Goal: Task Accomplishment & Management: Use online tool/utility

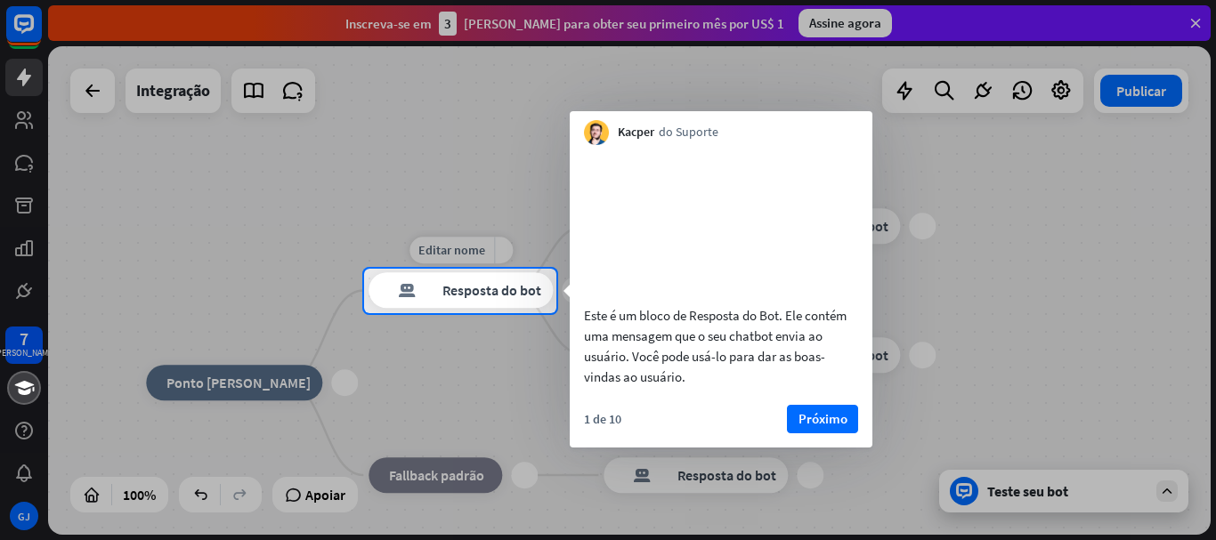
click at [494, 293] on font "Resposta do bot" at bounding box center [491, 291] width 99 height 18
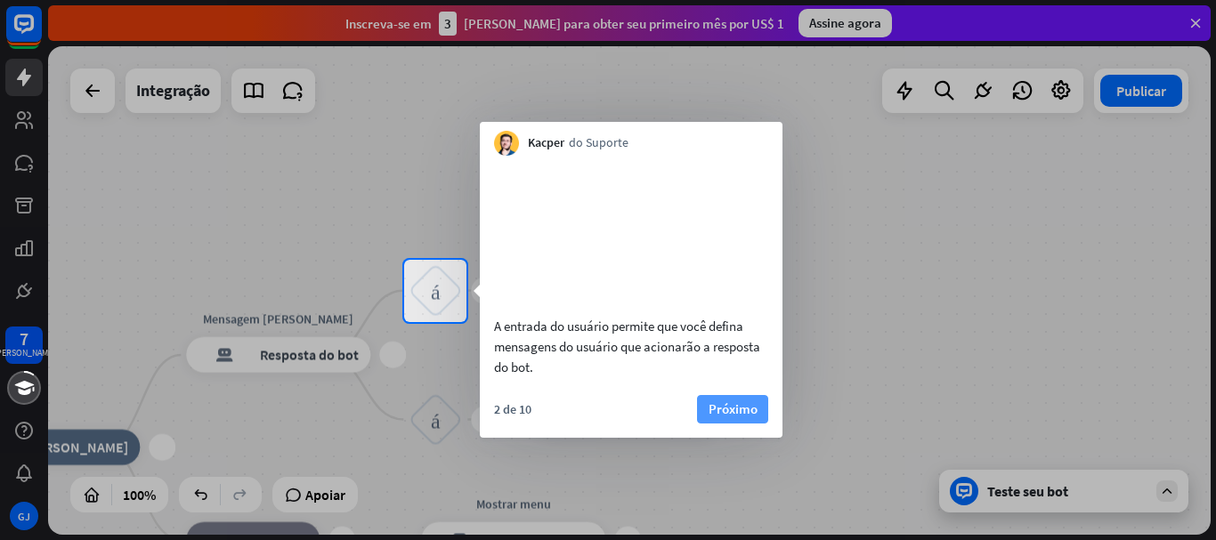
click at [722, 418] on font "Próximo" at bounding box center [733, 409] width 49 height 17
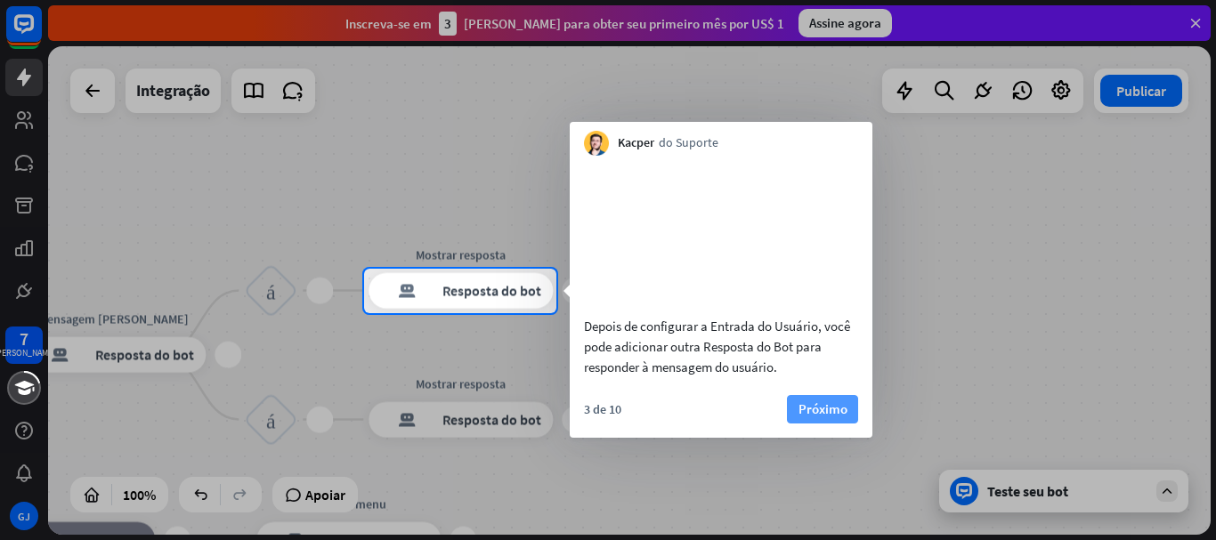
click at [820, 418] on font "Próximo" at bounding box center [823, 409] width 49 height 17
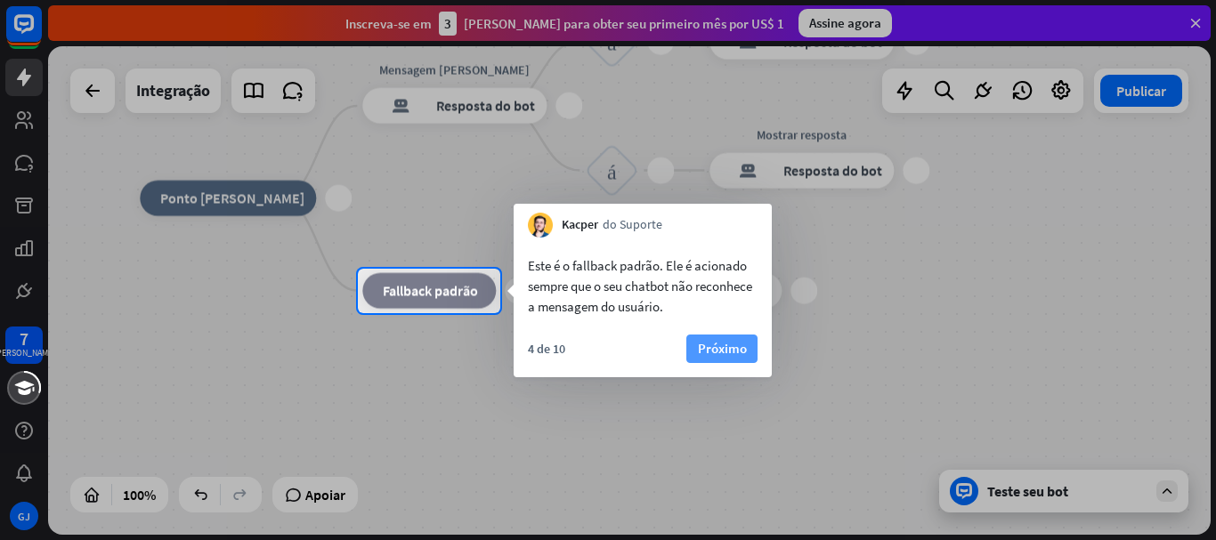
click at [709, 346] on font "Próximo" at bounding box center [722, 348] width 49 height 17
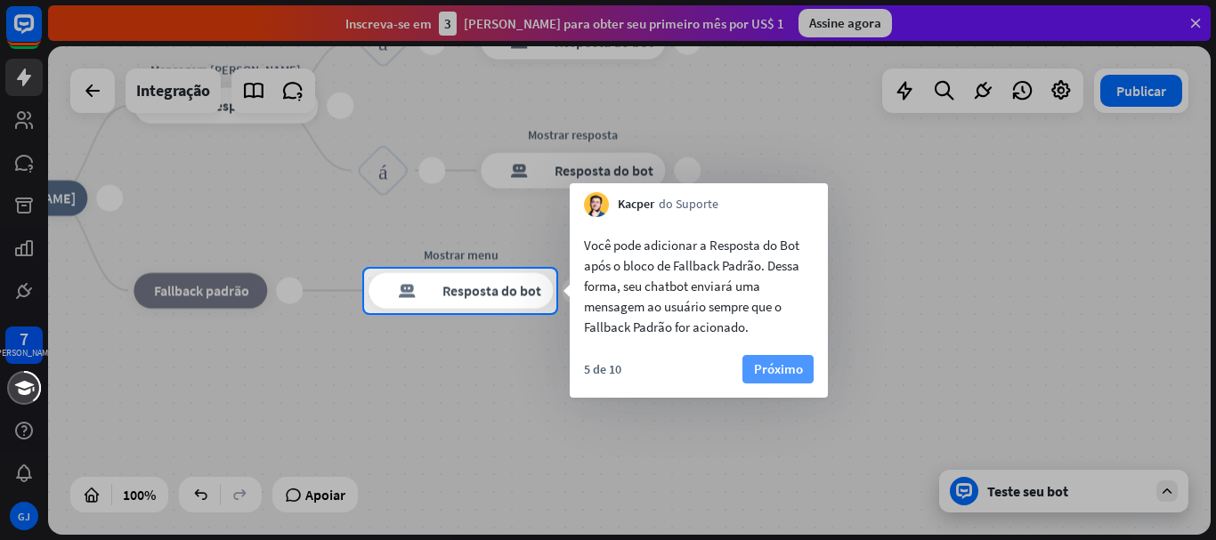
click at [770, 371] on font "Próximo" at bounding box center [778, 369] width 49 height 17
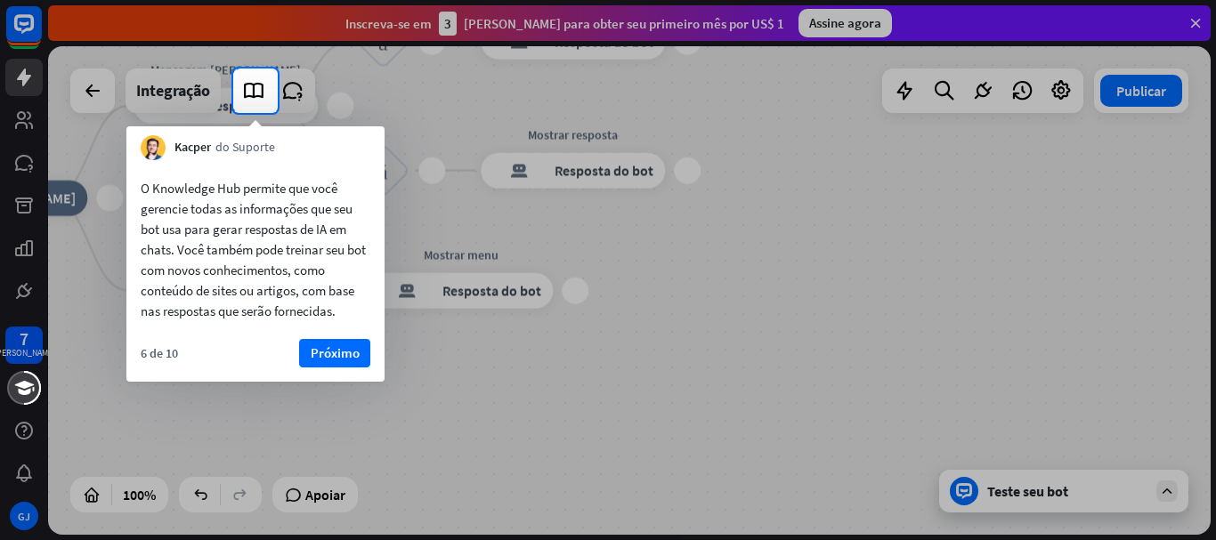
click at [318, 360] on font "Próximo" at bounding box center [335, 353] width 49 height 17
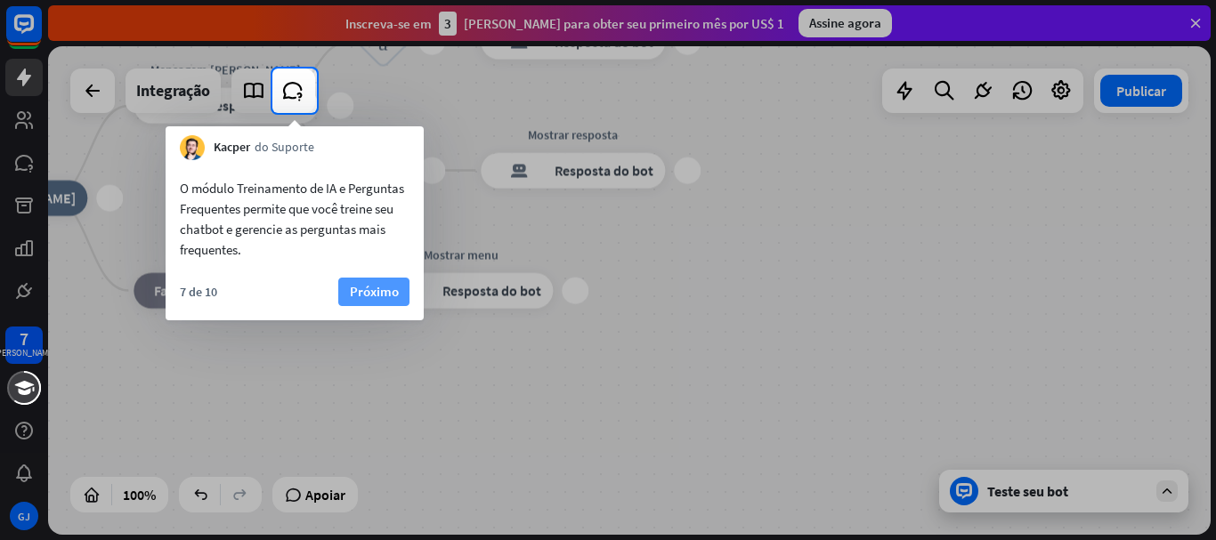
click at [361, 286] on font "Próximo" at bounding box center [374, 291] width 49 height 17
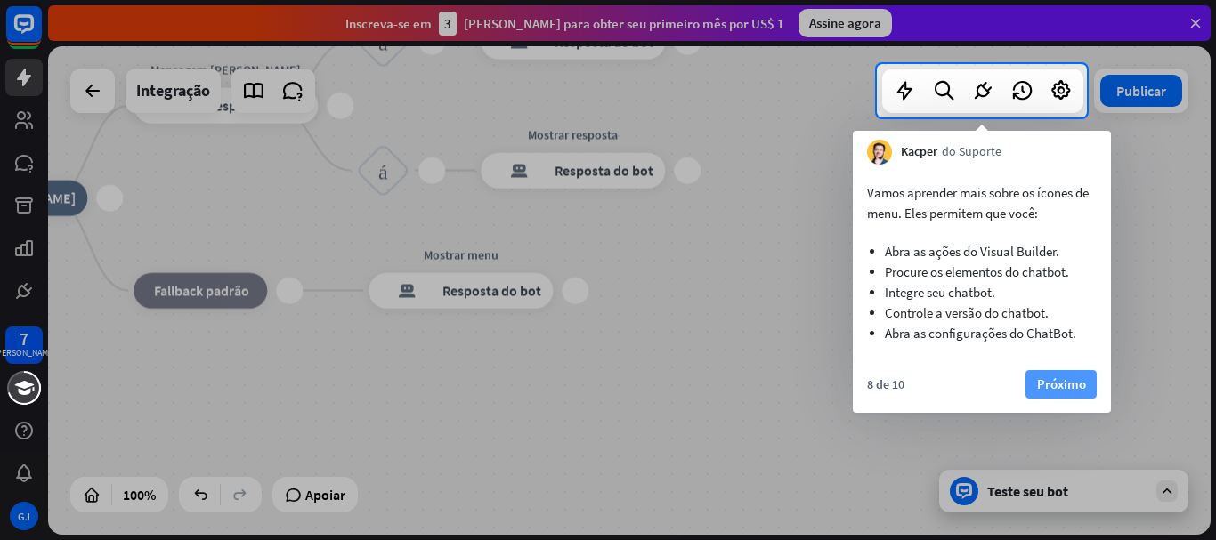
click at [1085, 387] on font "Próximo" at bounding box center [1061, 384] width 49 height 17
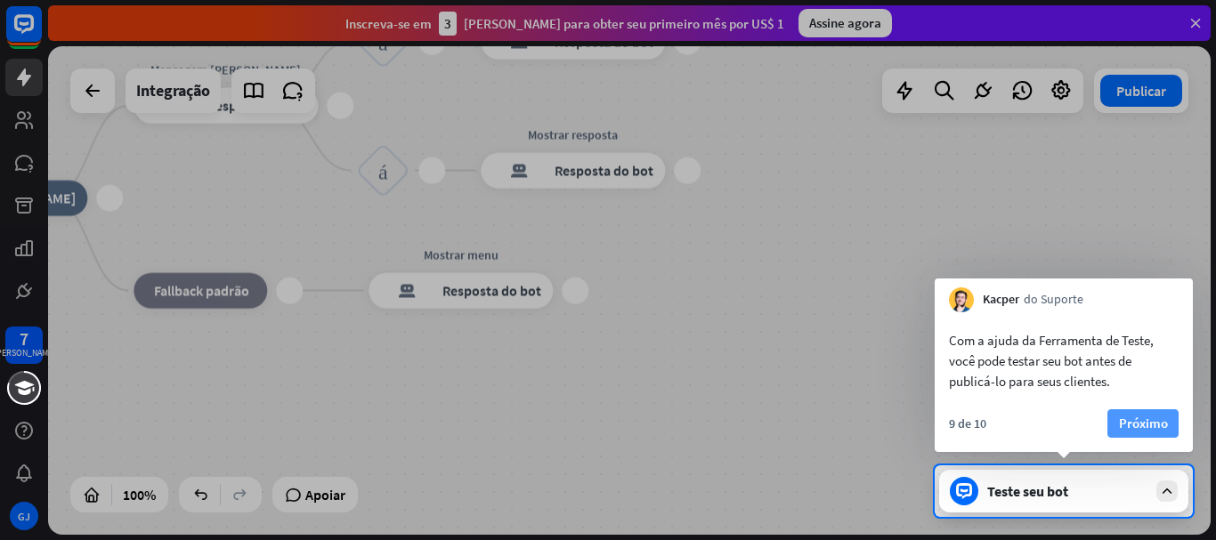
click at [1148, 426] on font "Próximo" at bounding box center [1143, 423] width 49 height 17
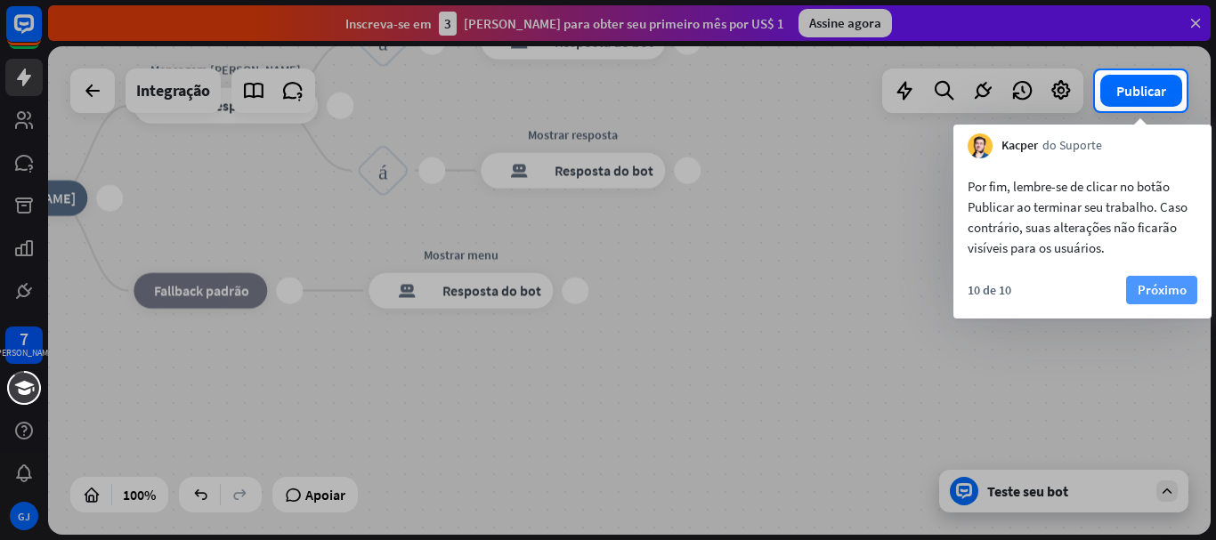
click at [1148, 294] on font "Próximo" at bounding box center [1162, 289] width 49 height 17
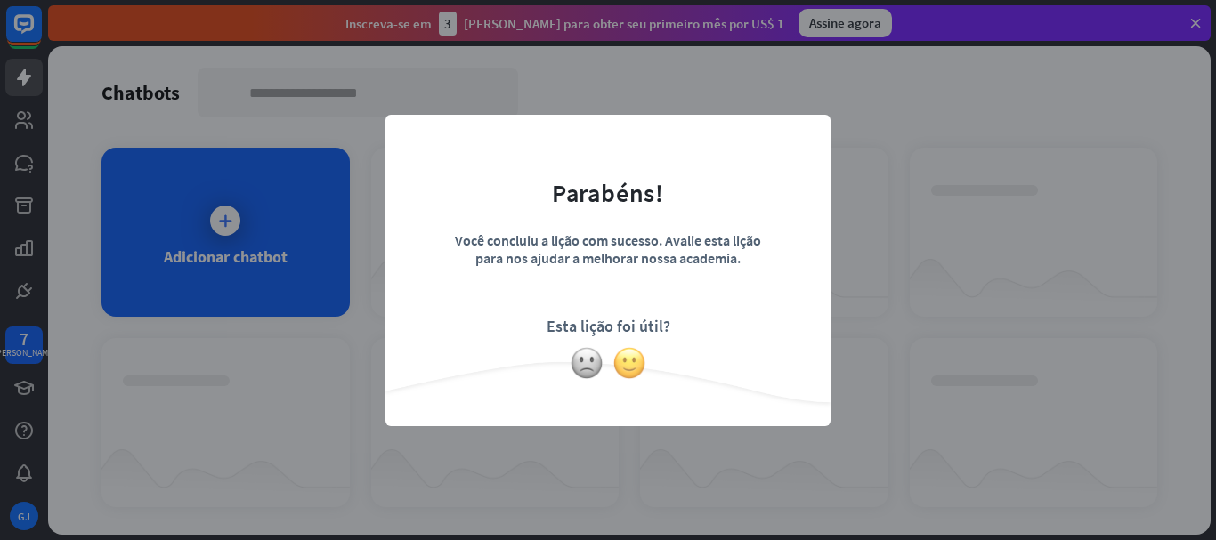
click at [630, 367] on img at bounding box center [629, 363] width 34 height 34
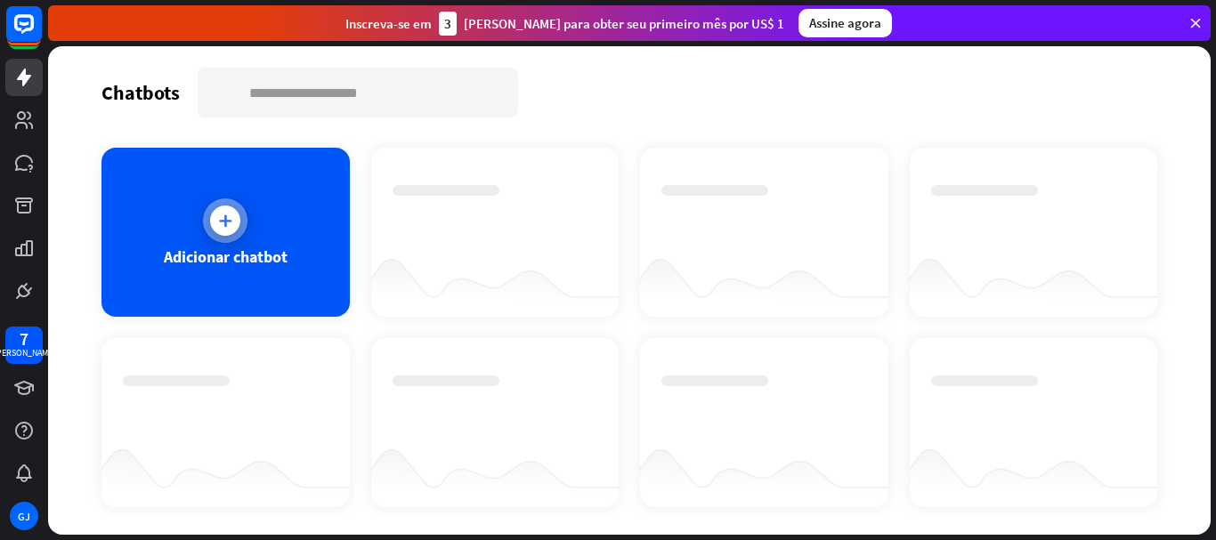
click at [244, 263] on font "Adicionar chatbot" at bounding box center [226, 257] width 124 height 20
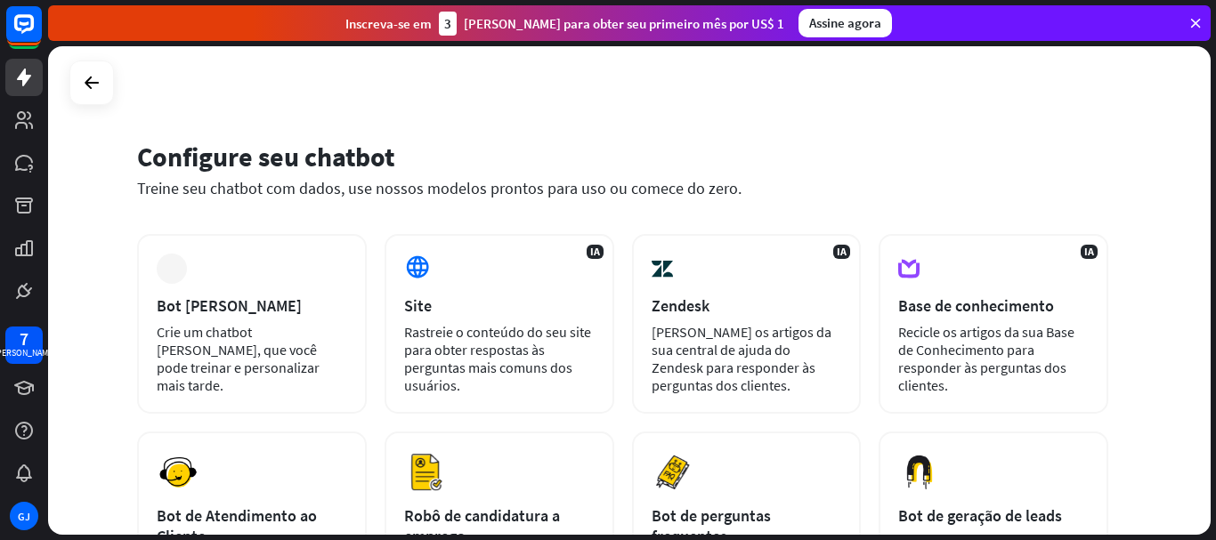
click at [1213, 304] on div "Configure seu chatbot Treine seu chatbot com dados, use nossos modelos prontos …" at bounding box center [632, 293] width 1168 height 494
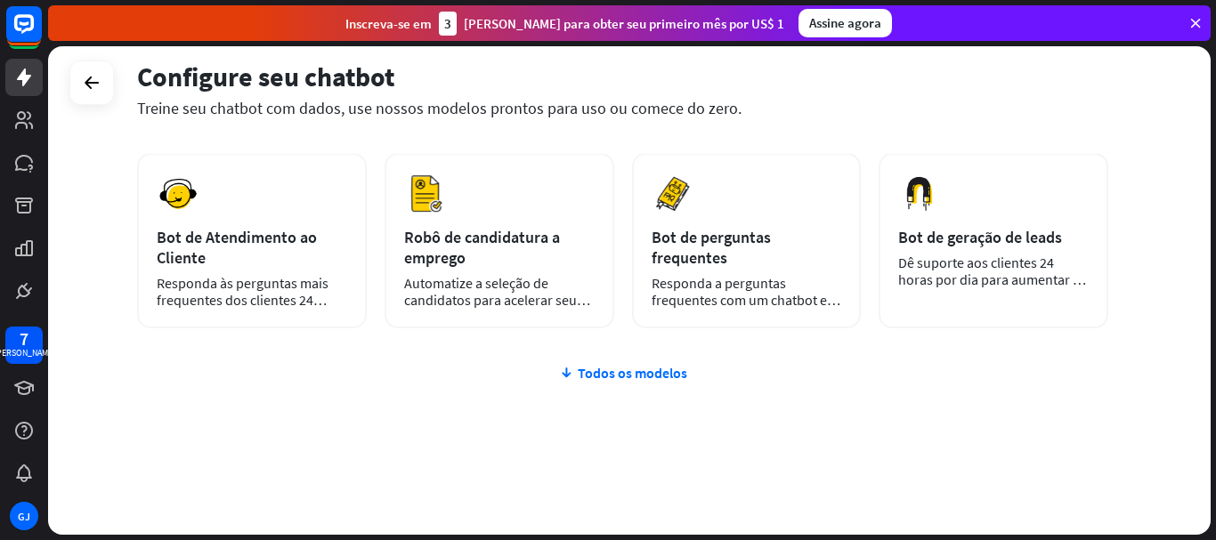
scroll to position [286, 0]
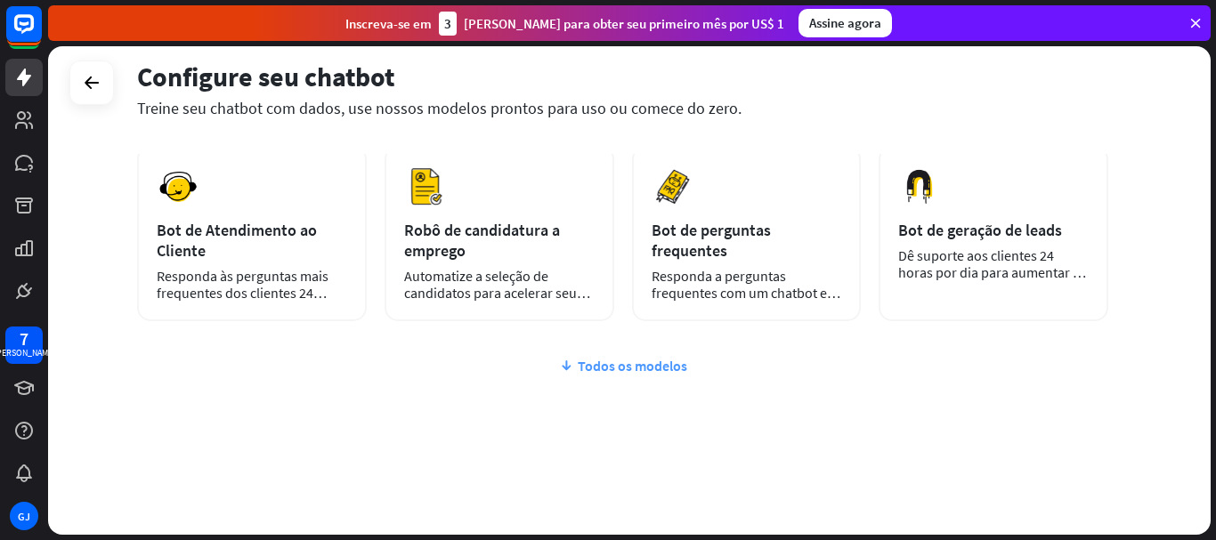
click at [569, 370] on icon at bounding box center [566, 366] width 14 height 18
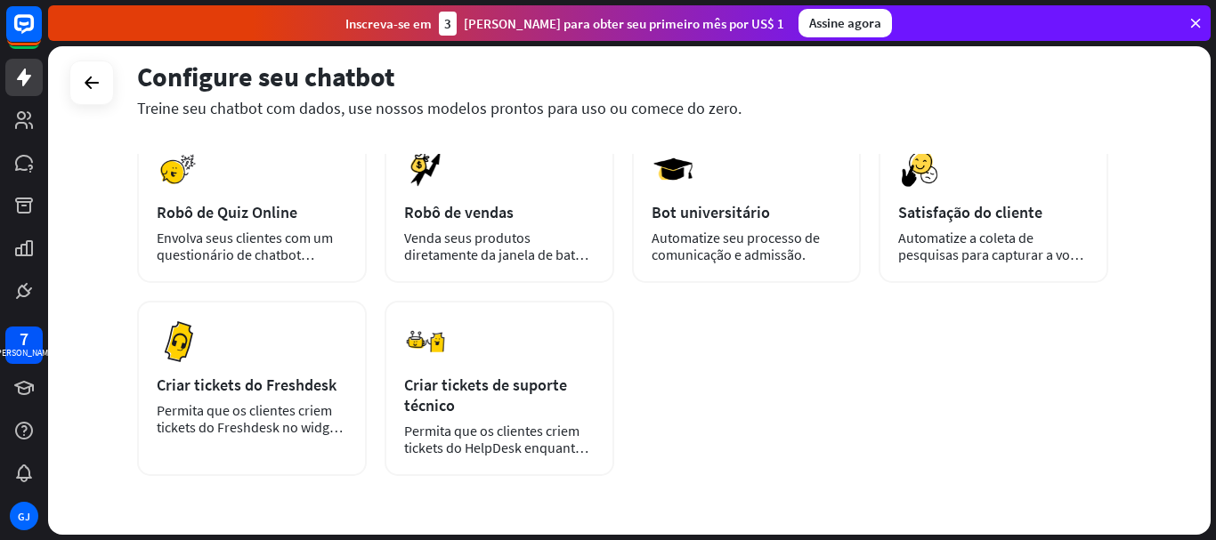
scroll to position [503, 0]
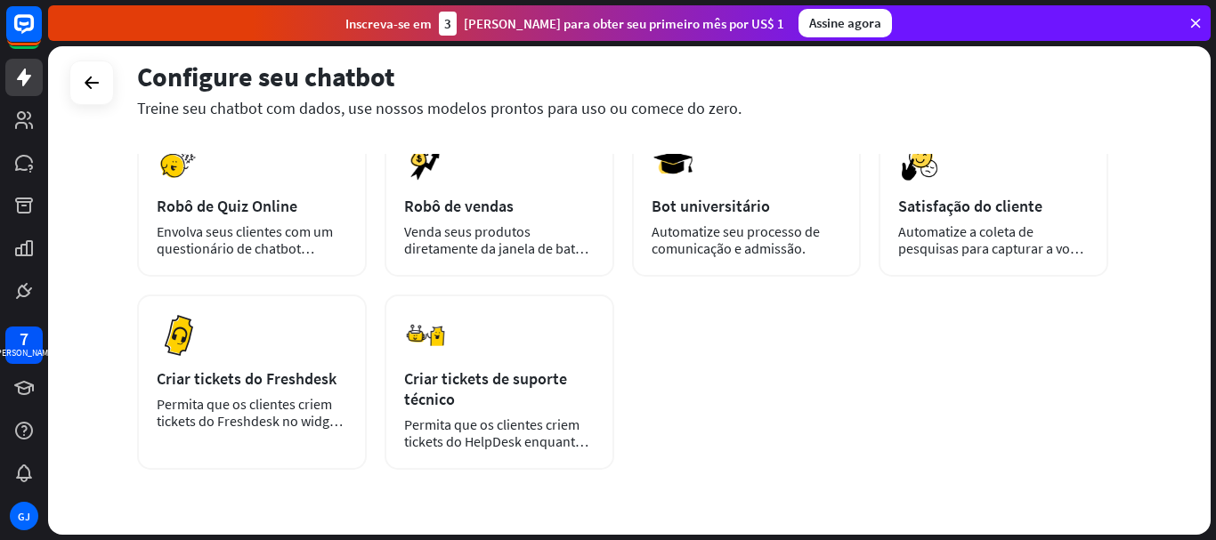
click at [1215, 375] on div "Configure seu chatbot Treine seu chatbot com dados, use nossos modelos prontos …" at bounding box center [632, 293] width 1168 height 494
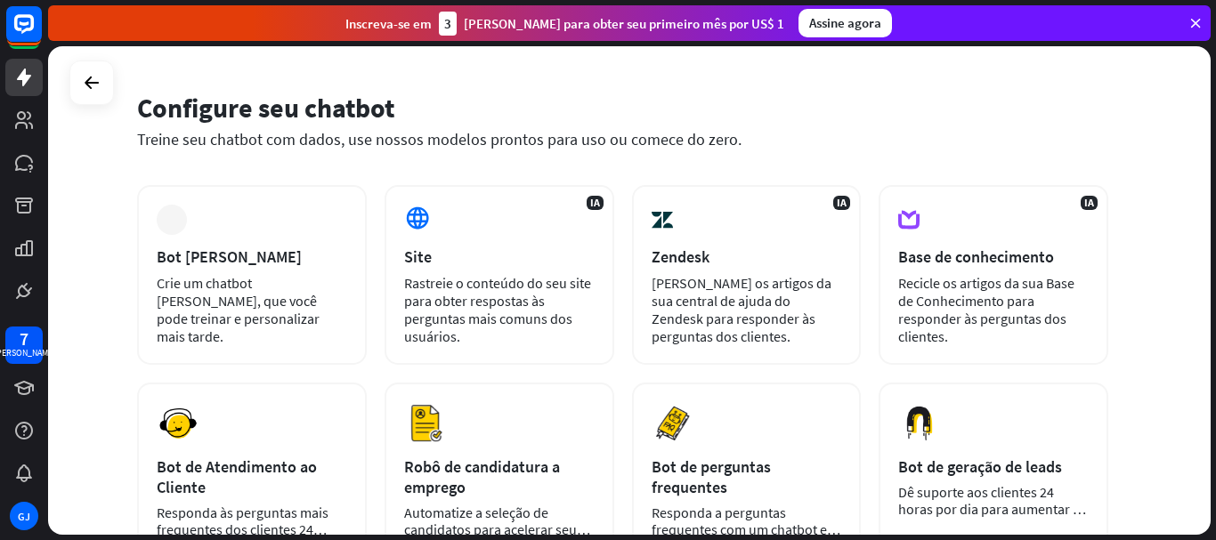
scroll to position [45, 0]
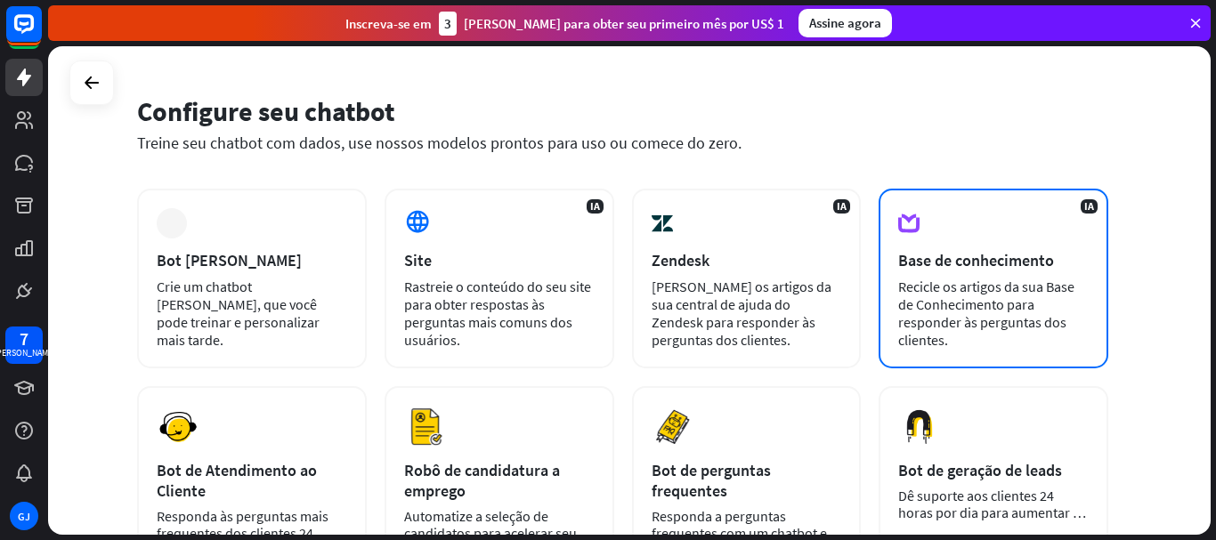
click at [965, 270] on font "Base de conhecimento" at bounding box center [976, 260] width 156 height 20
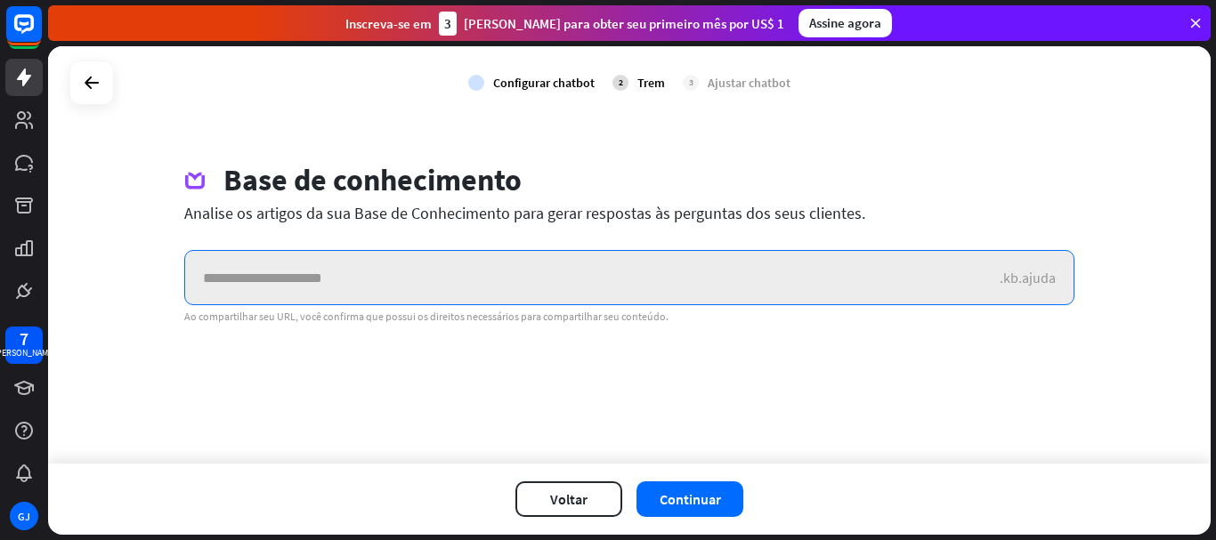
click at [338, 288] on input "text" at bounding box center [592, 277] width 815 height 53
paste input "**********"
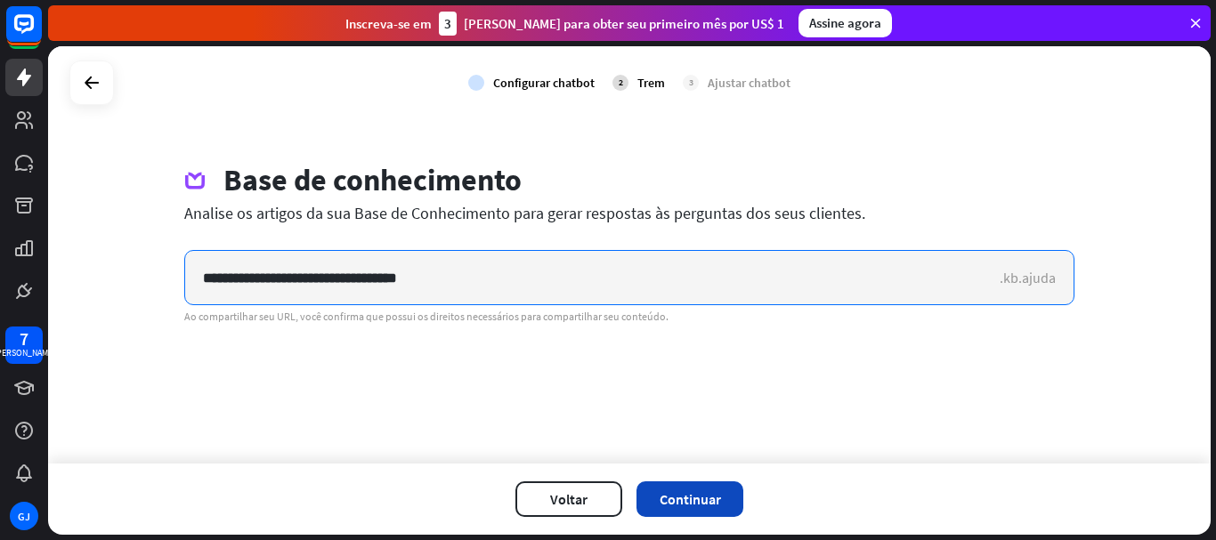
type input "**********"
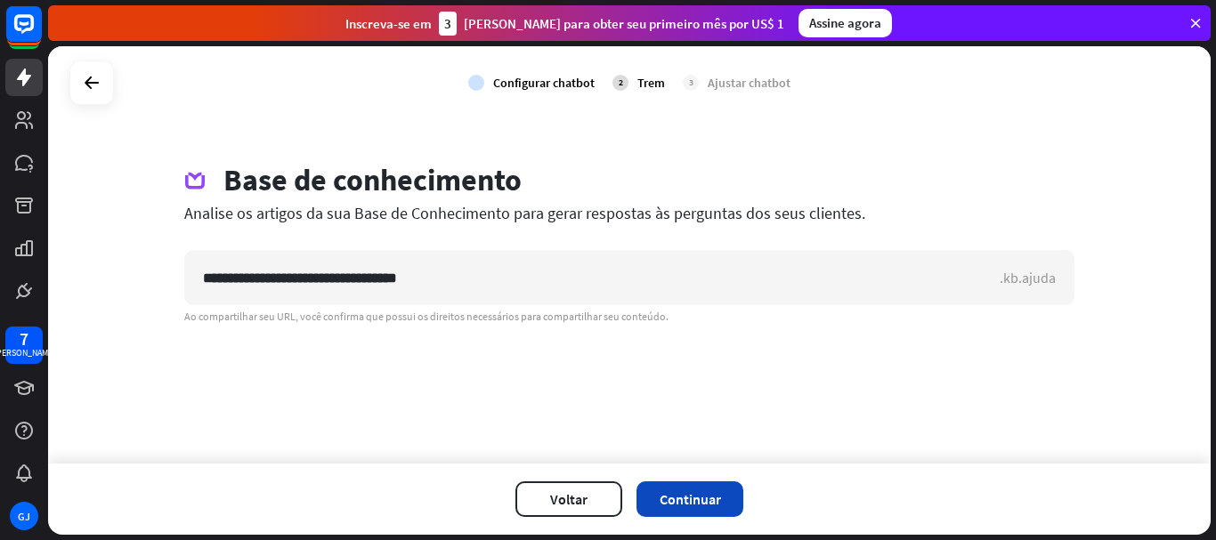
click at [706, 499] on font "Continuar" at bounding box center [690, 500] width 61 height 18
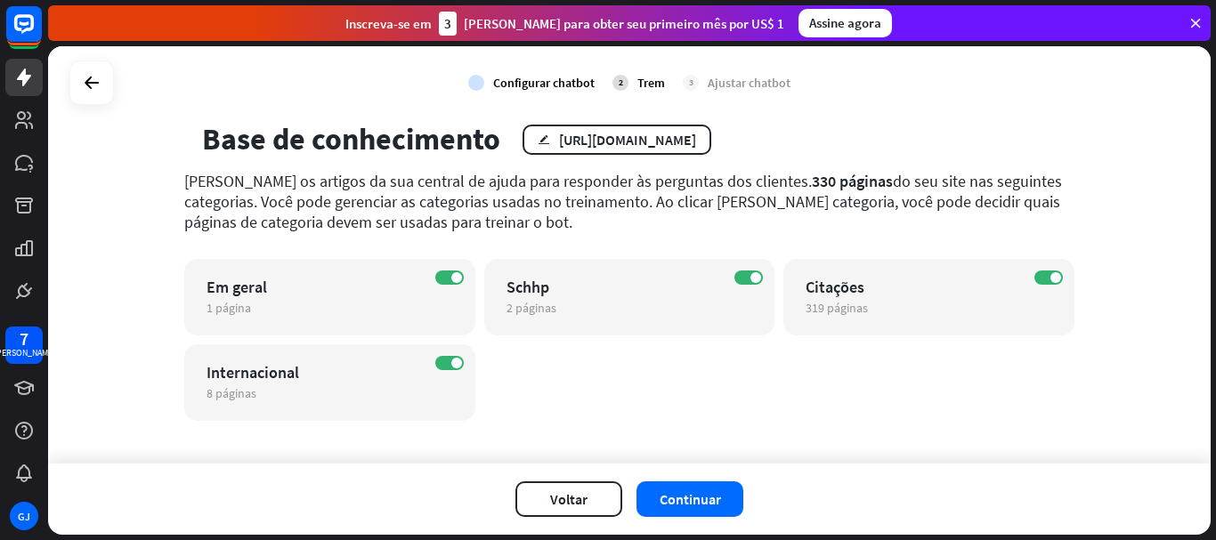
scroll to position [55, 0]
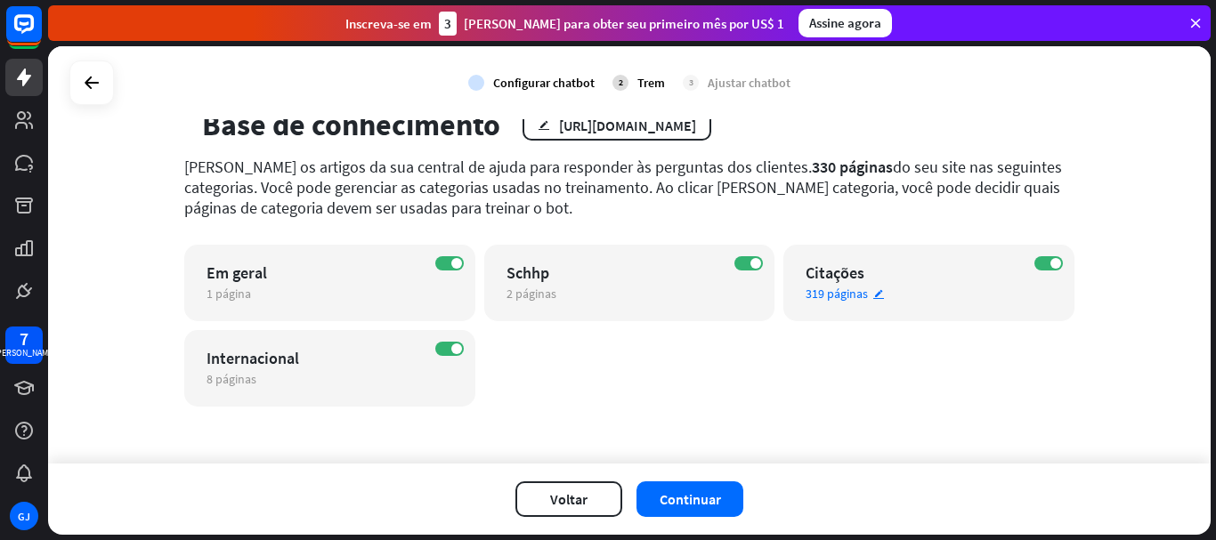
click at [832, 289] on font "319 páginas" at bounding box center [837, 294] width 62 height 16
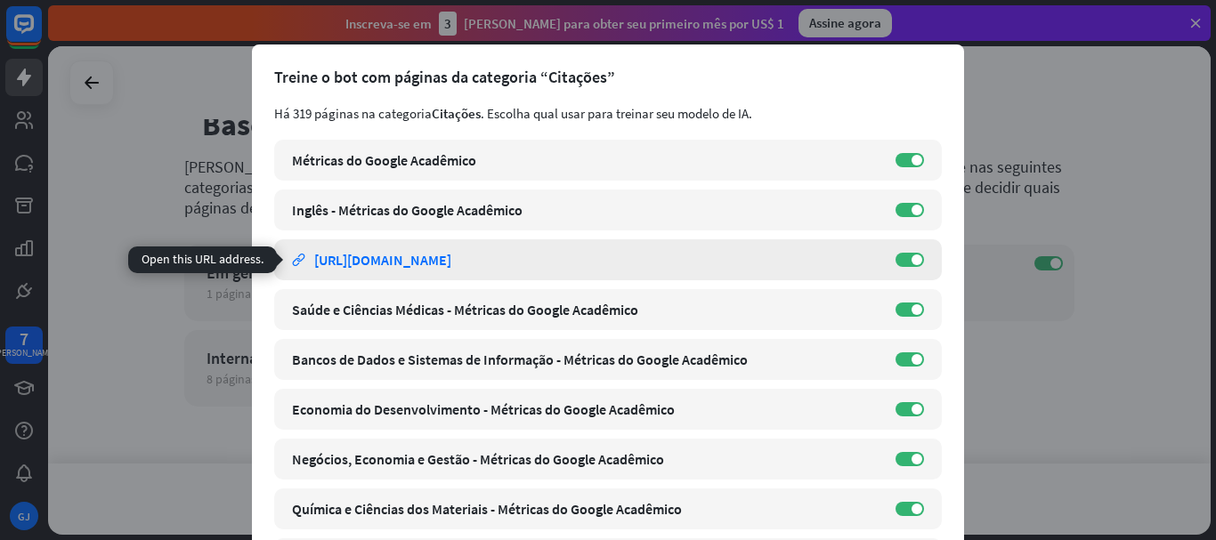
click at [451, 263] on font "[URL][DOMAIN_NAME]" at bounding box center [382, 260] width 137 height 18
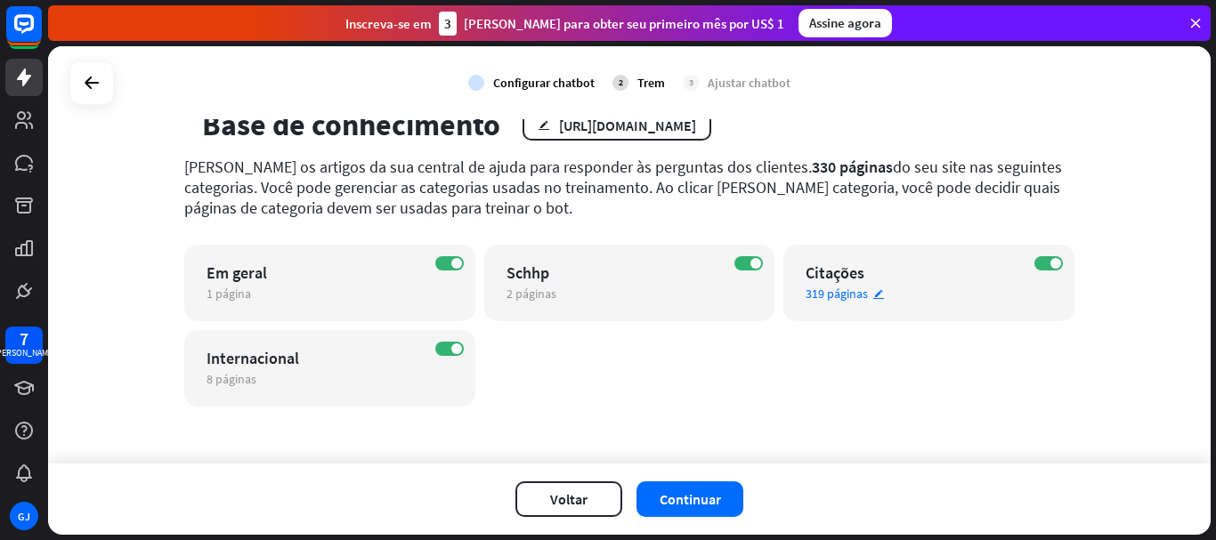
click at [811, 273] on font "Citações" at bounding box center [835, 273] width 59 height 20
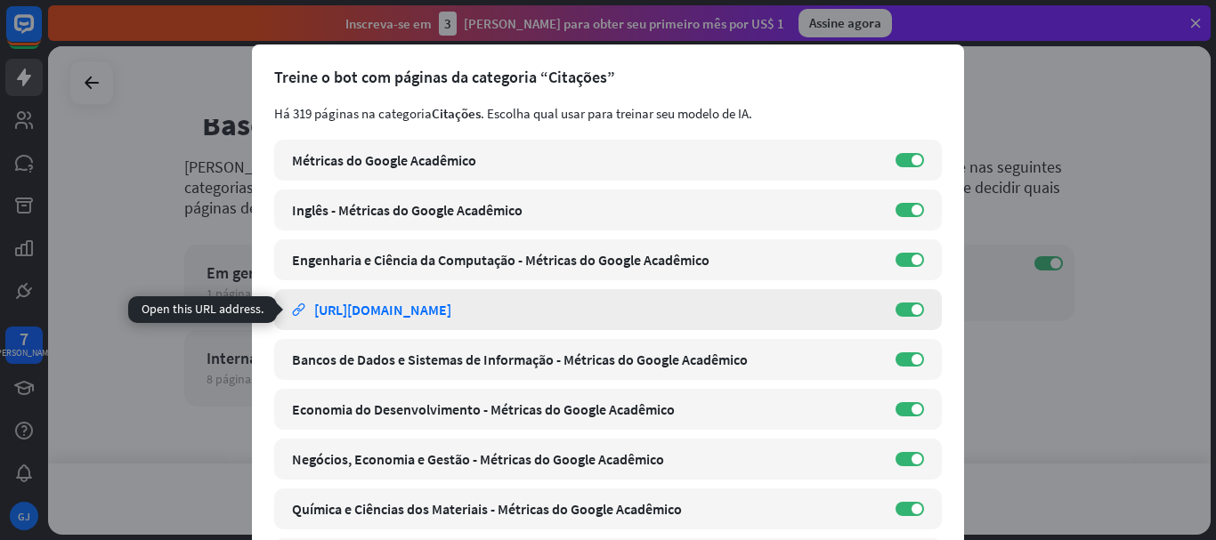
click at [451, 318] on font "[URL][DOMAIN_NAME]" at bounding box center [382, 310] width 137 height 18
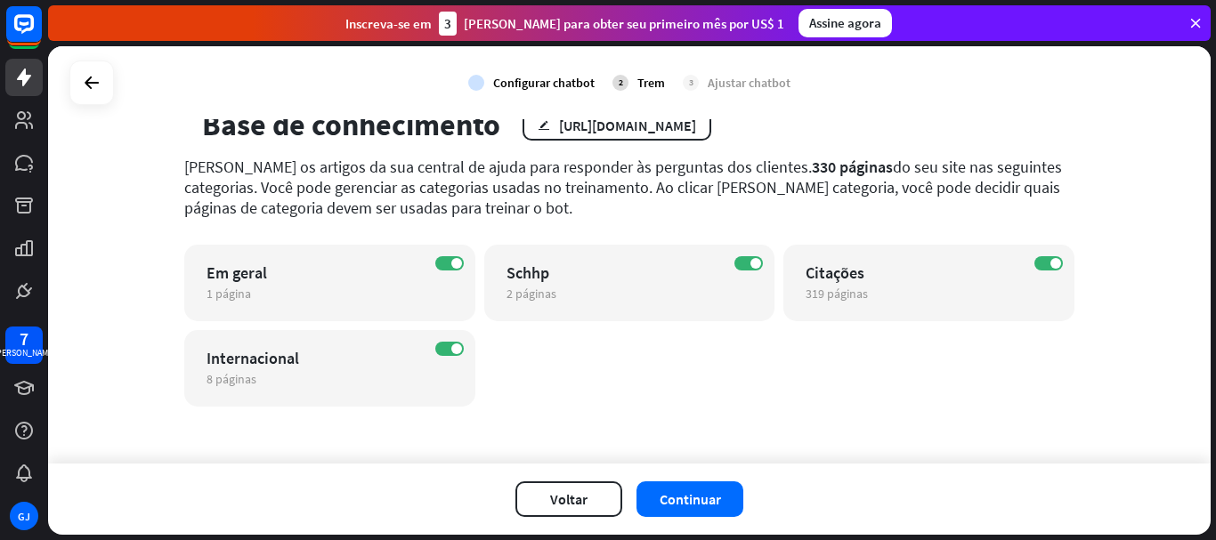
scroll to position [473, 0]
click at [529, 295] on font "2 páginas" at bounding box center [532, 294] width 50 height 16
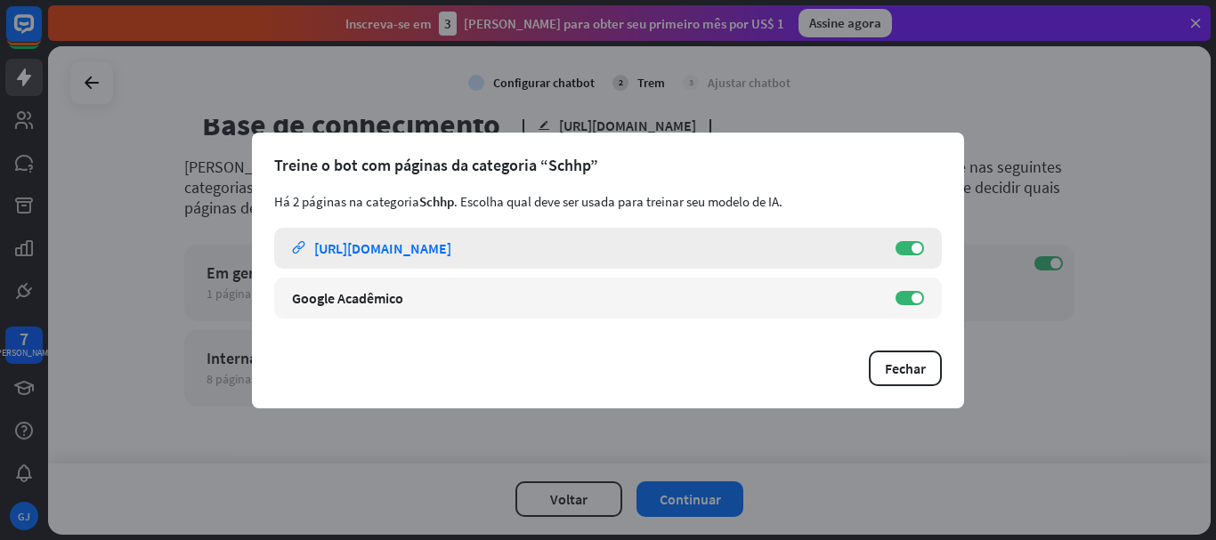
click at [451, 252] on font "[URL][DOMAIN_NAME]" at bounding box center [382, 248] width 137 height 18
click at [903, 369] on font "Fechar" at bounding box center [905, 369] width 41 height 18
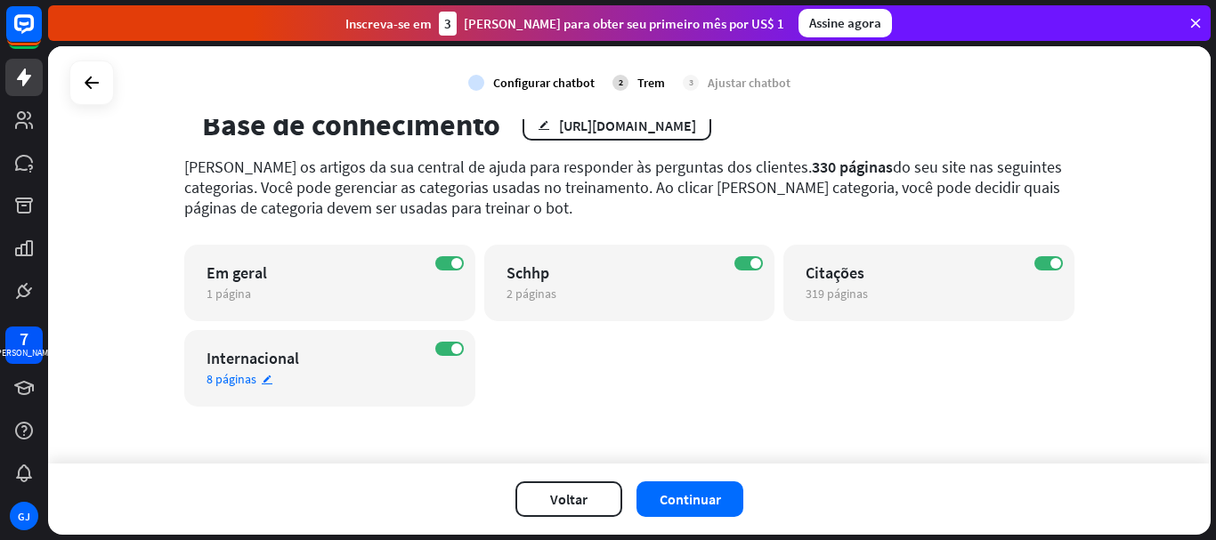
click at [275, 380] on div "8 páginas editar" at bounding box center [314, 379] width 215 height 16
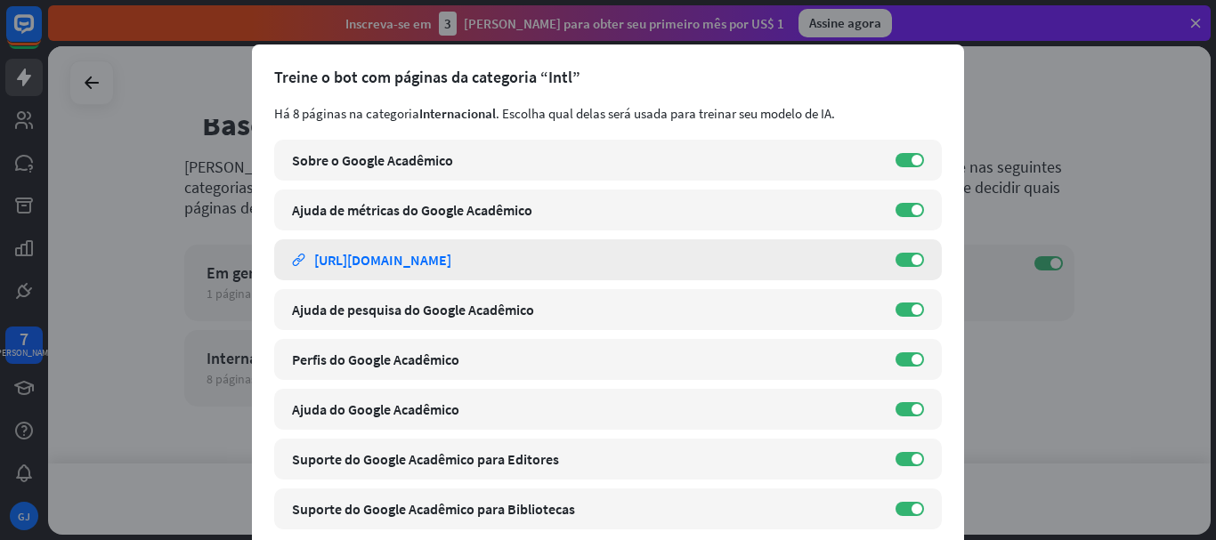
click at [437, 261] on font "[URL][DOMAIN_NAME]" at bounding box center [382, 260] width 137 height 18
click at [1100, 442] on div "fechar Treine o bot com páginas da categoria “Intl” Há 8 páginas na categoria I…" at bounding box center [608, 270] width 1216 height 540
